Goal: Information Seeking & Learning: Learn about a topic

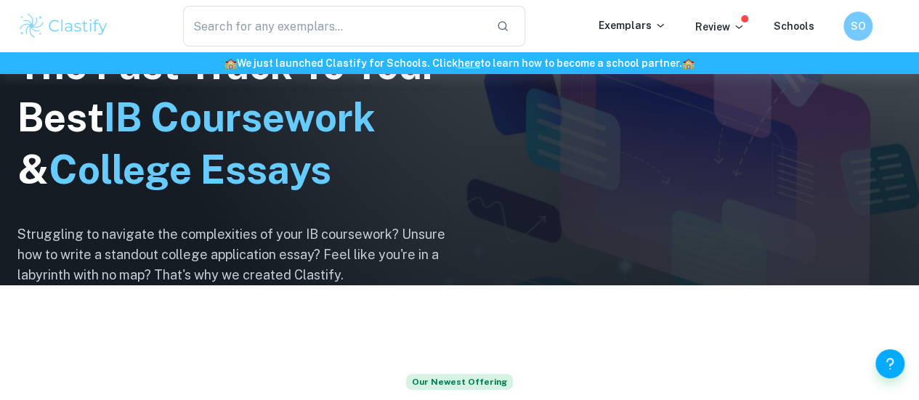
scroll to position [133, 0]
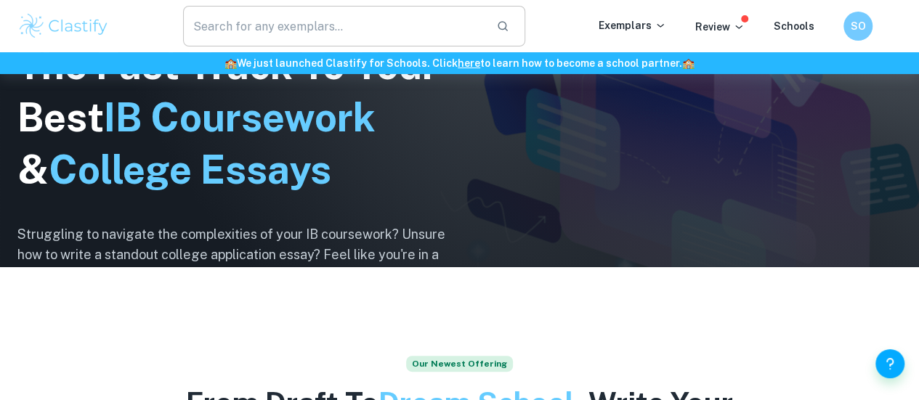
click at [389, 27] on input "text" at bounding box center [334, 26] width 302 height 41
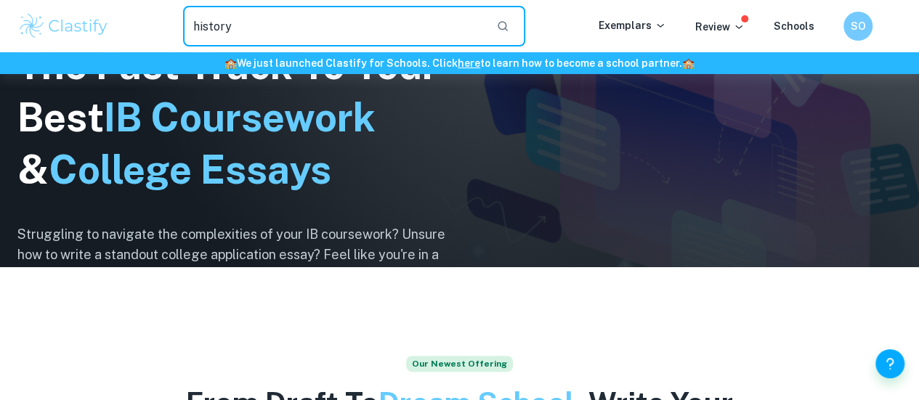
type input "history"
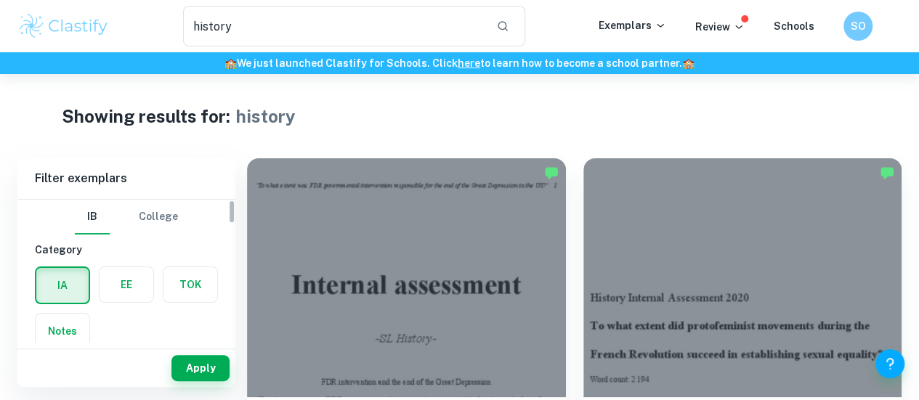
click at [124, 280] on label "button" at bounding box center [127, 284] width 54 height 35
click at [0, 0] on input "radio" at bounding box center [0, 0] width 0 height 0
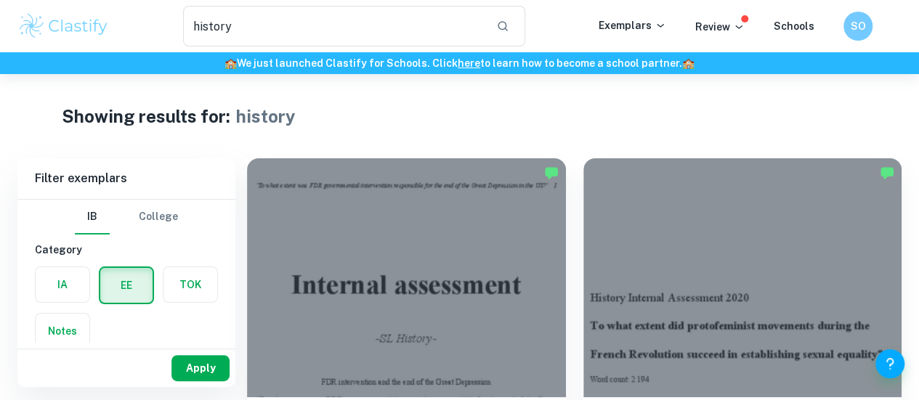
click at [193, 374] on button "Apply" at bounding box center [200, 368] width 58 height 26
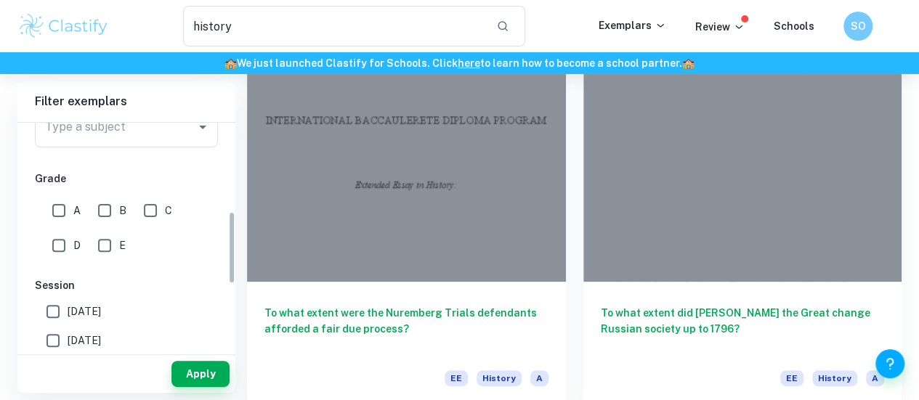
scroll to position [282, 0]
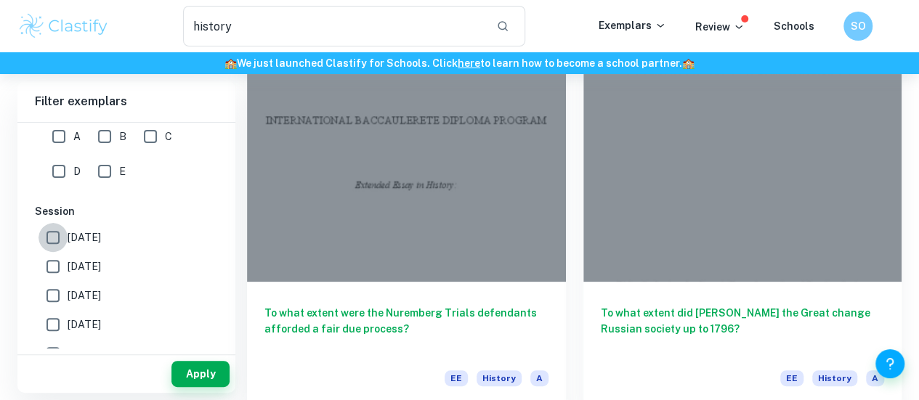
click at [58, 242] on input "[DATE]" at bounding box center [53, 237] width 29 height 29
checkbox input "true"
click at [57, 262] on input "[DATE]" at bounding box center [53, 266] width 29 height 29
checkbox input "true"
click at [57, 295] on input "[DATE]" at bounding box center [53, 295] width 29 height 29
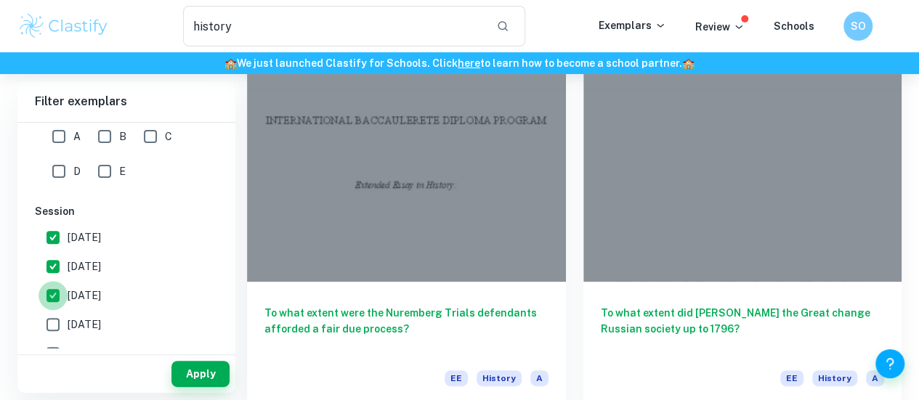
click at [57, 295] on input "[DATE]" at bounding box center [53, 295] width 29 height 29
click at [185, 370] on button "Apply" at bounding box center [200, 374] width 58 height 26
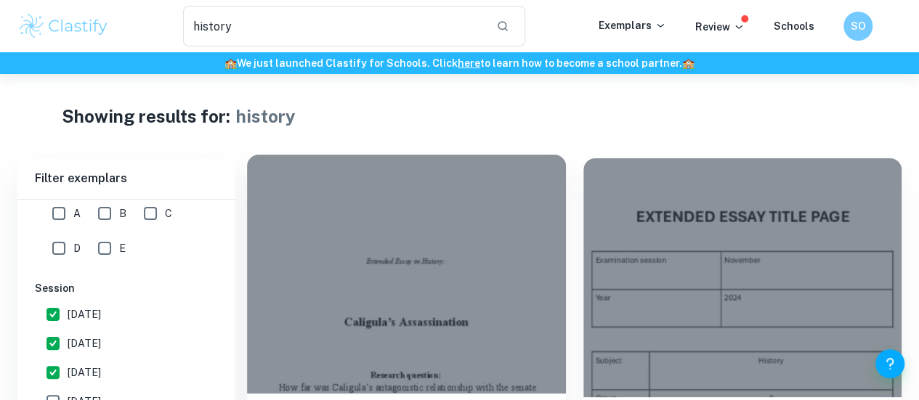
scroll to position [81, 0]
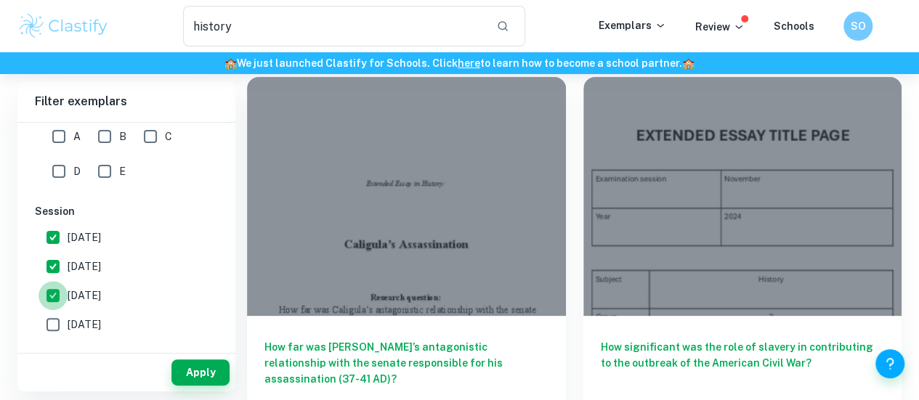
click at [65, 302] on input "[DATE]" at bounding box center [53, 295] width 29 height 29
checkbox input "false"
click at [187, 368] on button "Apply" at bounding box center [200, 373] width 58 height 26
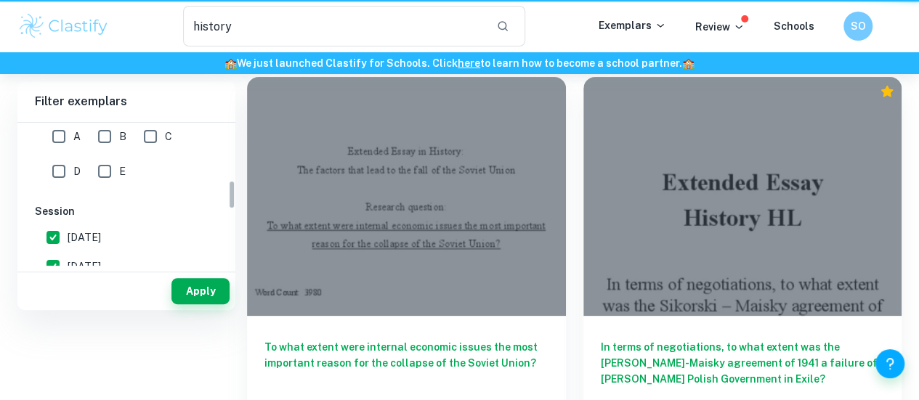
scroll to position [0, 0]
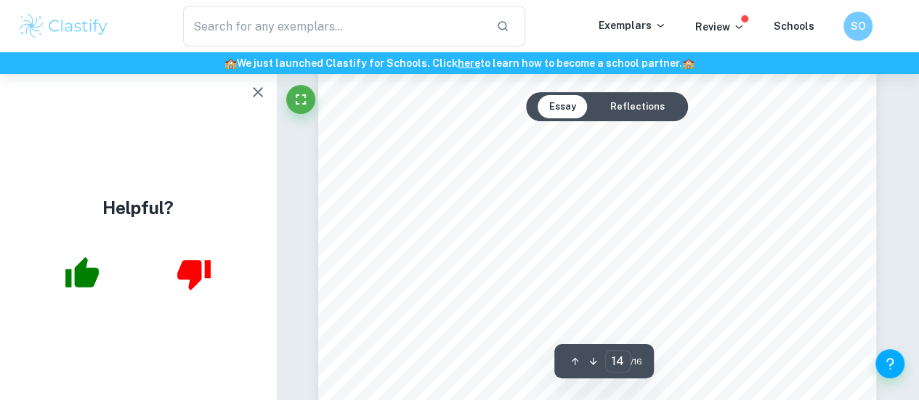
scroll to position [10744, 0]
click at [260, 88] on icon "button" at bounding box center [257, 92] width 17 height 17
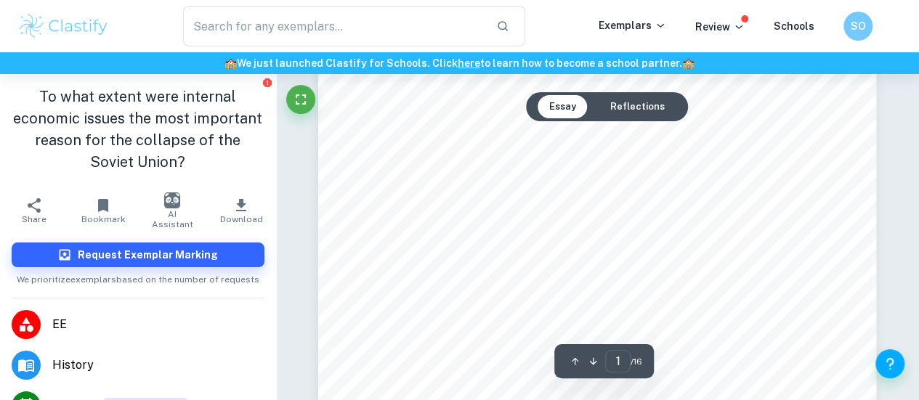
scroll to position [0, 0]
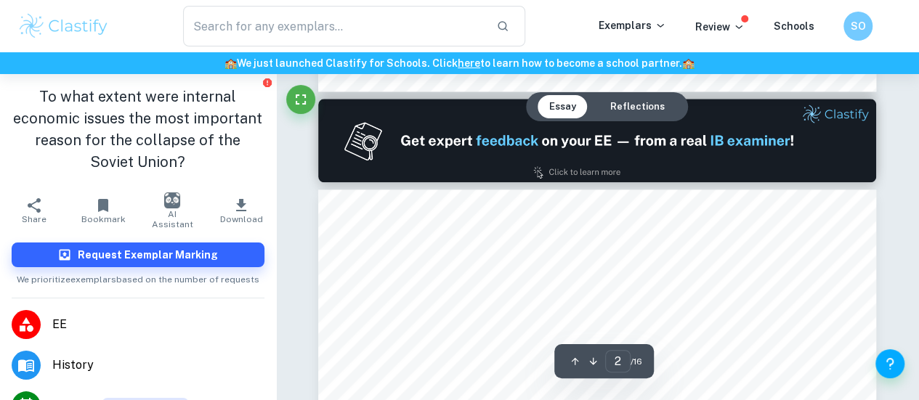
type input "1"
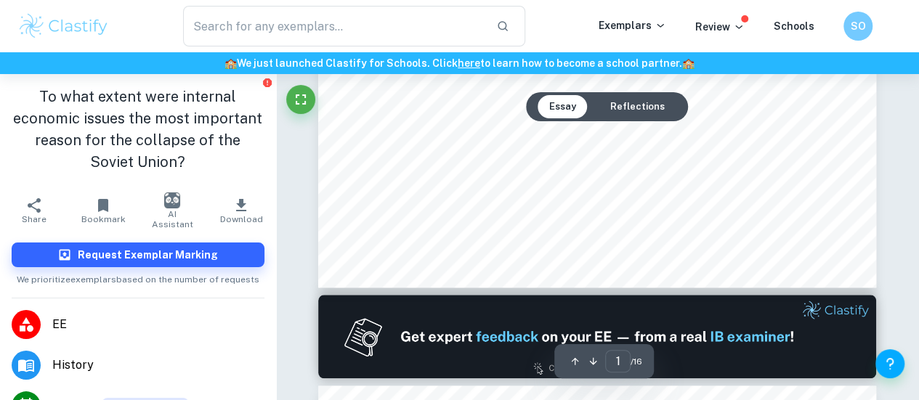
scroll to position [557, 0]
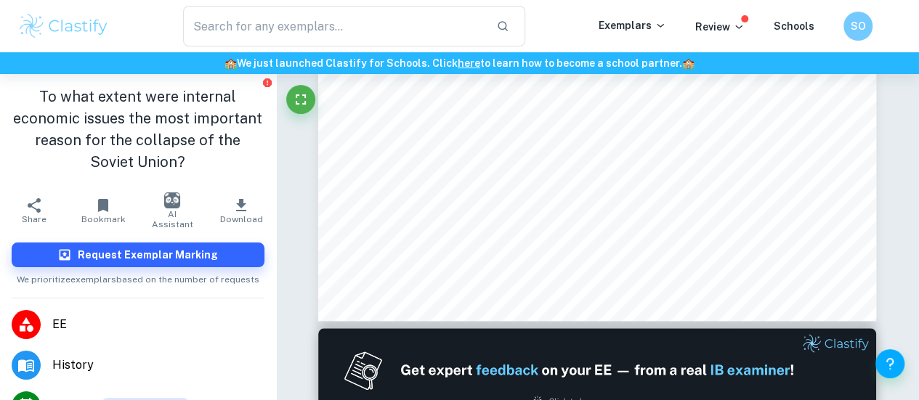
type input "history"
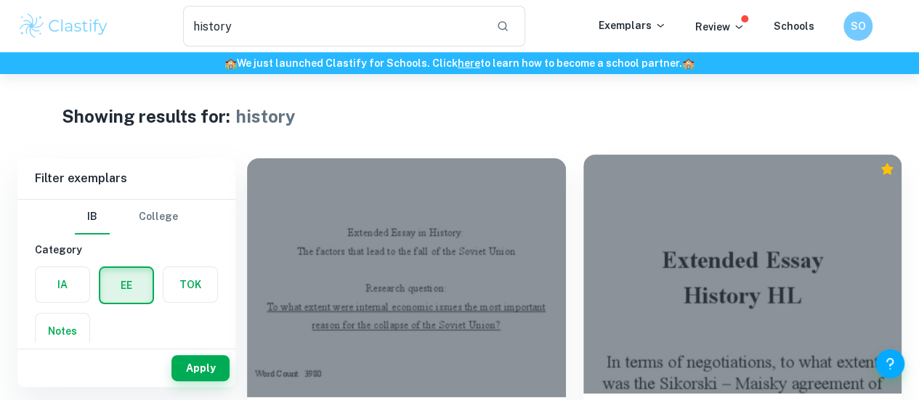
click at [609, 193] on div at bounding box center [742, 274] width 319 height 239
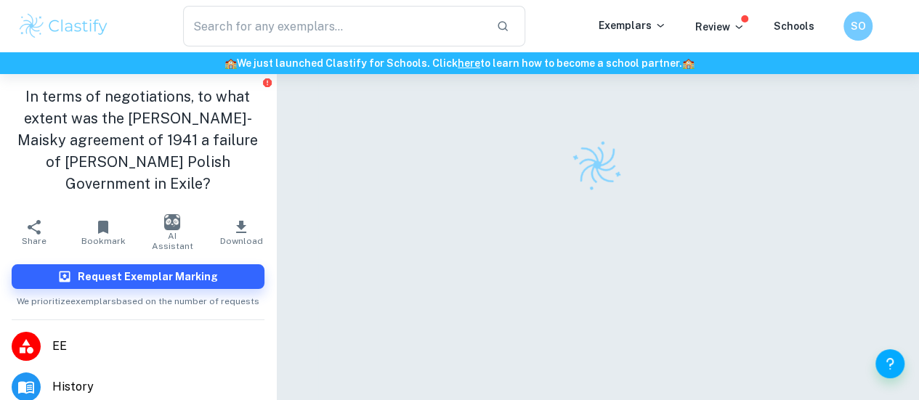
scroll to position [74, 0]
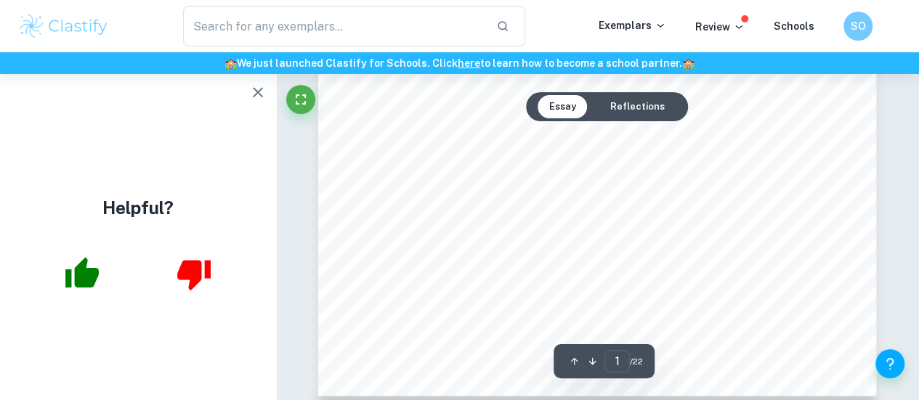
scroll to position [493, 0]
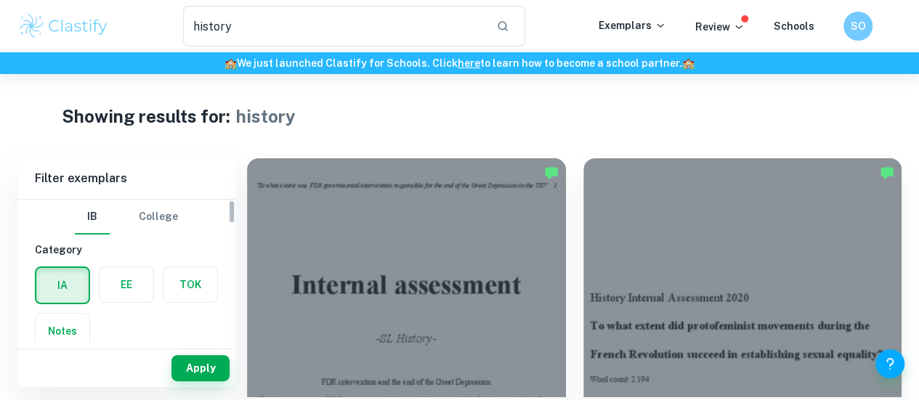
click at [120, 293] on label "button" at bounding box center [127, 284] width 54 height 35
click at [0, 0] on input "radio" at bounding box center [0, 0] width 0 height 0
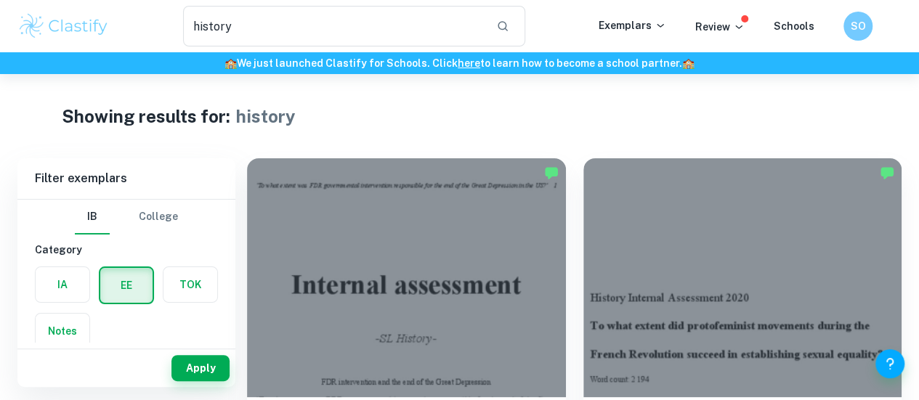
click at [193, 376] on button "Apply" at bounding box center [200, 368] width 58 height 26
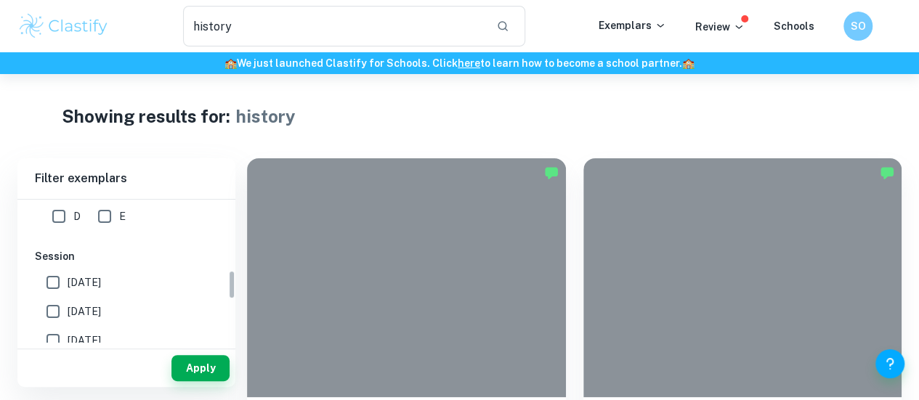
scroll to position [343, 0]
click at [89, 277] on span "[DATE]" at bounding box center [84, 283] width 33 height 16
click at [68, 277] on input "[DATE]" at bounding box center [53, 282] width 29 height 29
checkbox input "true"
click at [101, 251] on span "May 2026" at bounding box center [84, 254] width 33 height 16
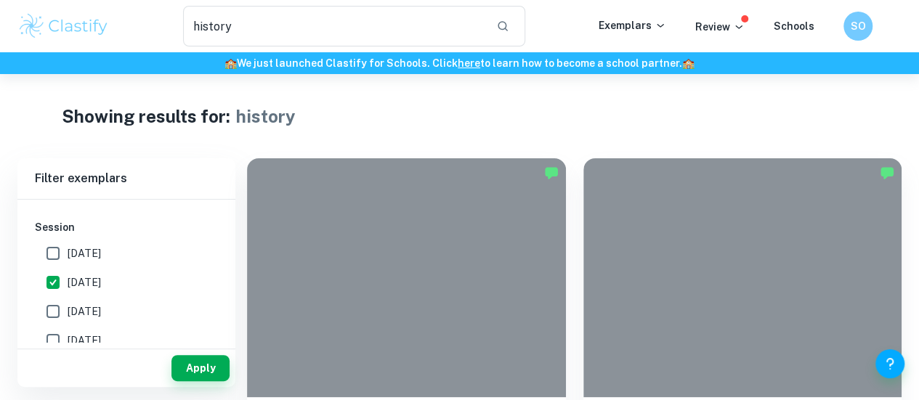
click at [68, 251] on input "May 2026" at bounding box center [53, 253] width 29 height 29
checkbox input "true"
click at [195, 360] on button "Apply" at bounding box center [200, 368] width 58 height 26
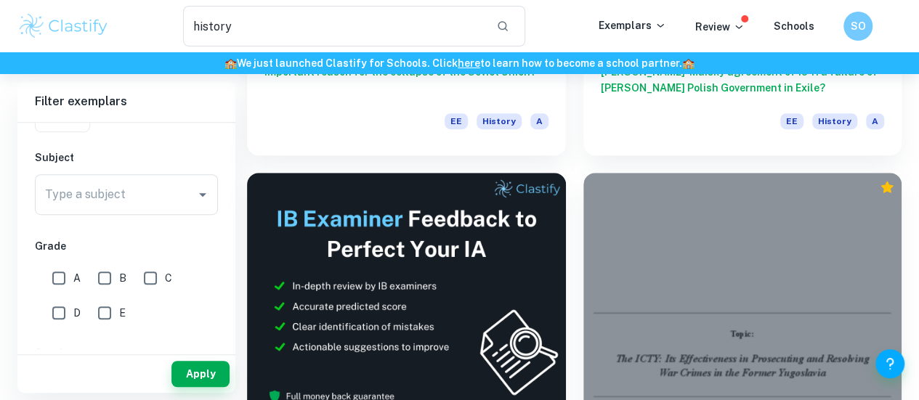
scroll to position [372, 0]
